Goal: Task Accomplishment & Management: Use online tool/utility

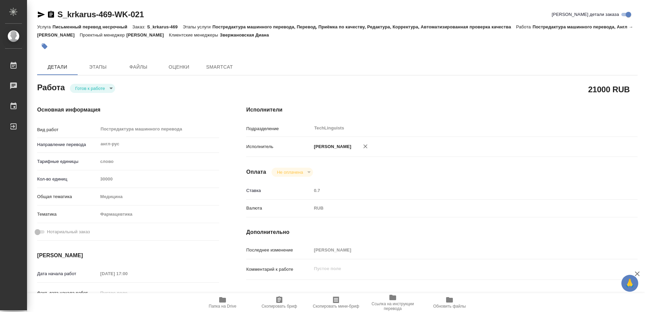
type textarea "x"
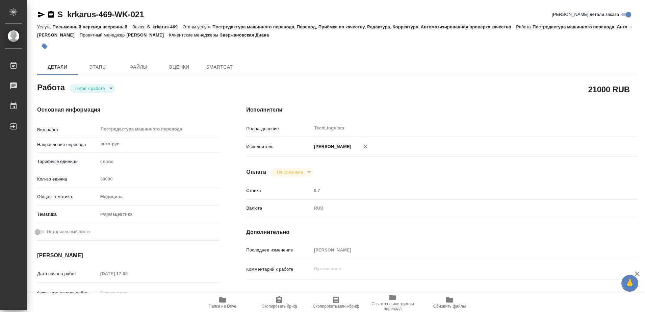
type textarea "x"
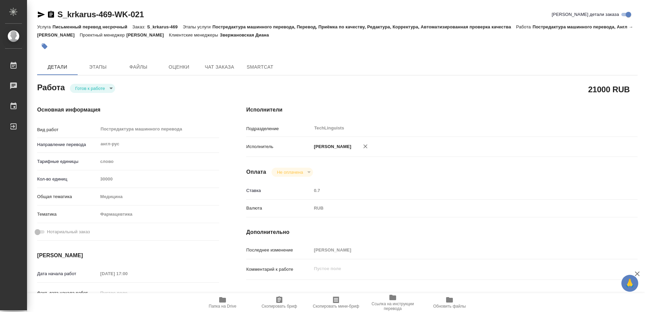
type textarea "x"
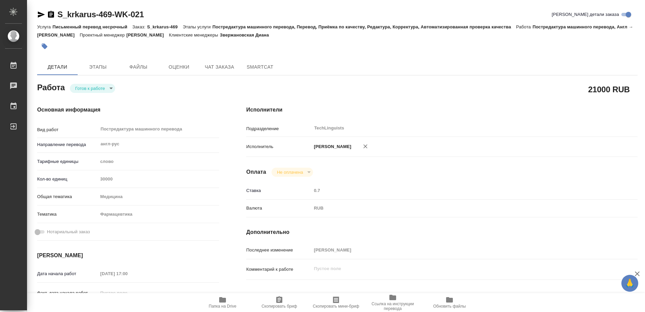
type textarea "x"
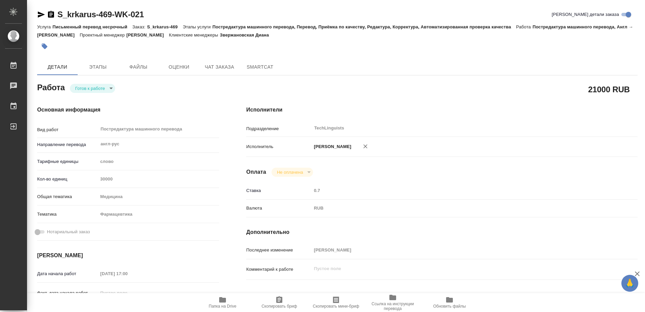
scroll to position [84, 0]
